Goal: Check status: Check status

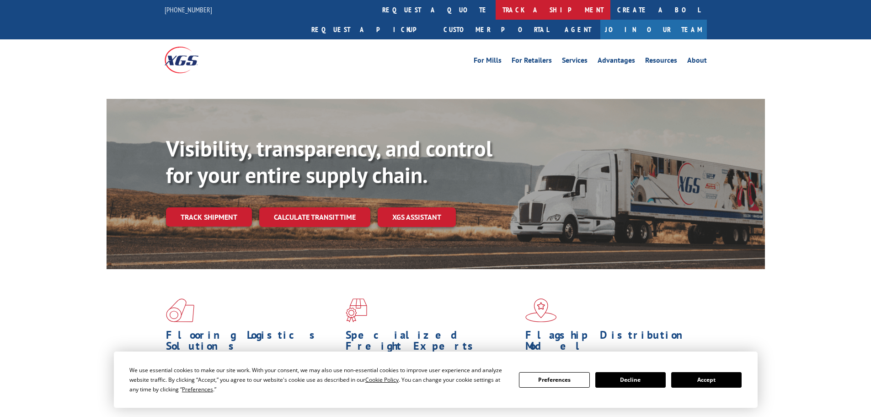
click at [496, 14] on link "track a shipment" at bounding box center [553, 10] width 115 height 20
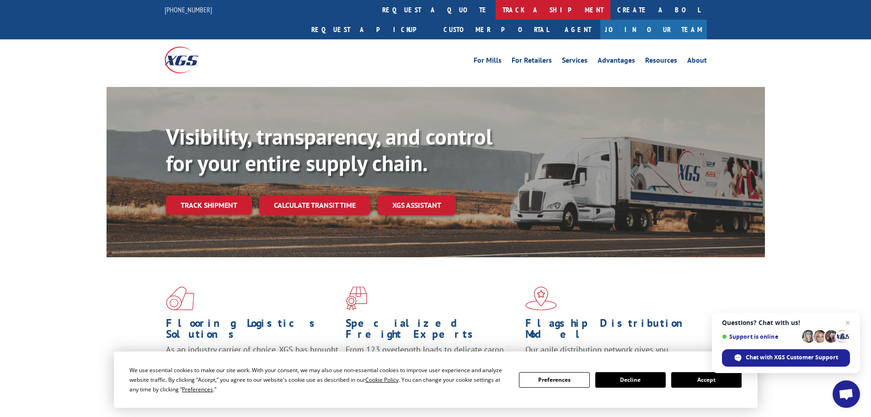
click at [496, 9] on link "track a shipment" at bounding box center [553, 10] width 115 height 20
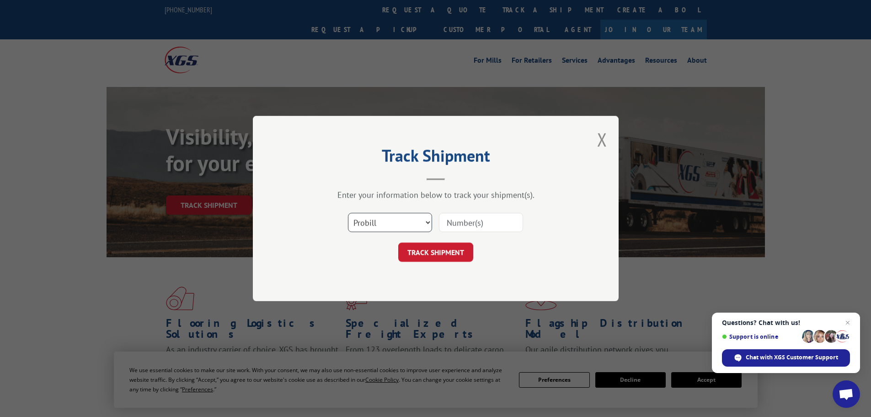
click at [409, 216] on select "Select category... Probill BOL PO" at bounding box center [390, 222] width 84 height 19
select select "po"
click at [348, 213] on select "Select category... Probill BOL PO" at bounding box center [390, 222] width 84 height 19
paste input "6018269"
type input "6018269"
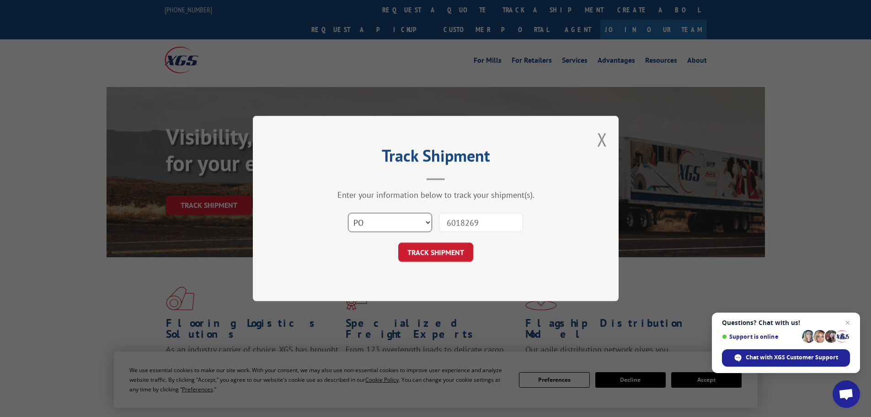
click at [383, 220] on select "Select category... Probill BOL PO" at bounding box center [390, 222] width 84 height 19
select select "bol"
click at [348, 213] on select "Select category... Probill BOL PO" at bounding box center [390, 222] width 84 height 19
click at [441, 254] on button "TRACK SHIPMENT" at bounding box center [435, 251] width 75 height 19
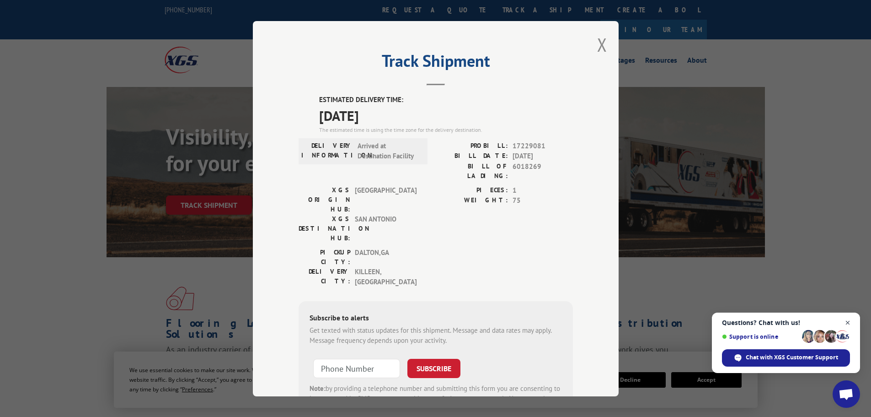
click at [843, 321] on span "Close chat" at bounding box center [848, 322] width 11 height 11
